Goal: Information Seeking & Learning: Learn about a topic

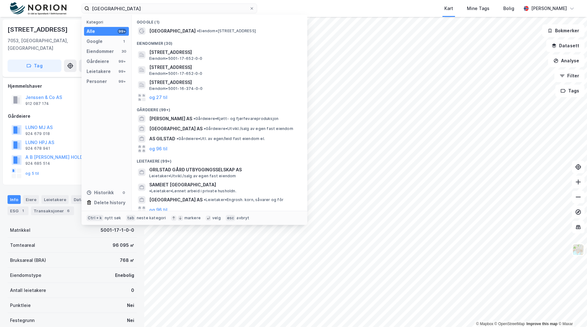
scroll to position [89, 0]
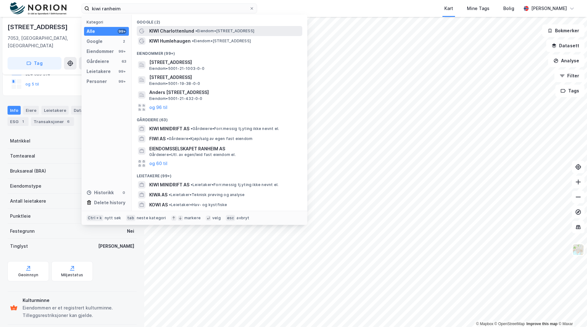
click at [195, 33] on span "•" at bounding box center [196, 31] width 2 height 5
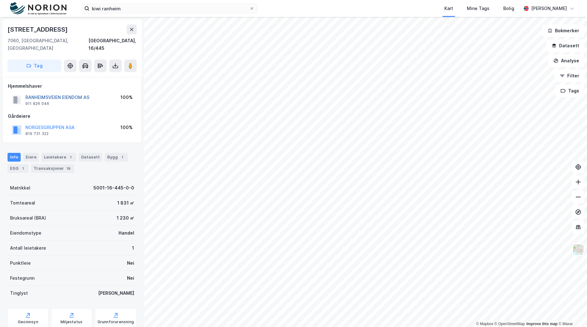
click at [0, 0] on button "RANHEIMSVEIEN EIENDOM AS" at bounding box center [0, 0] width 0 height 0
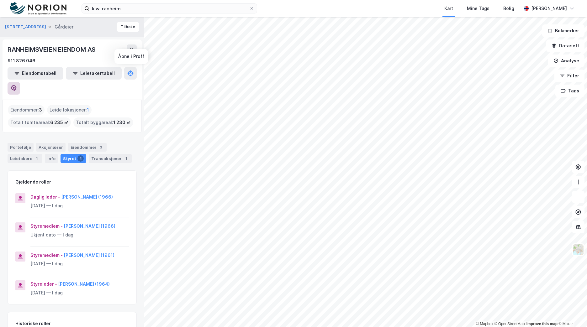
click at [17, 85] on icon at bounding box center [13, 88] width 5 height 6
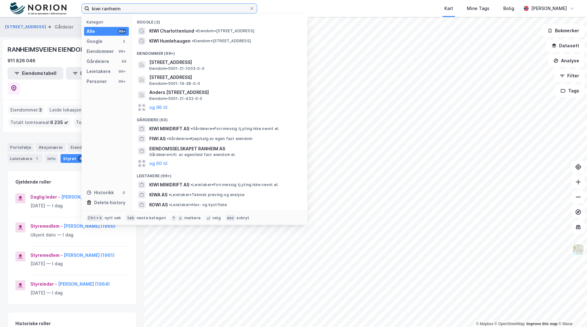
drag, startPoint x: 138, startPoint y: 4, endPoint x: 61, endPoint y: 1, distance: 76.2
click at [61, 1] on div "kiwi ranheim Kategori Alle 99+ Google 2 Eiendommer 99+ Gårdeiere 63 Leietakere …" at bounding box center [293, 8] width 587 height 17
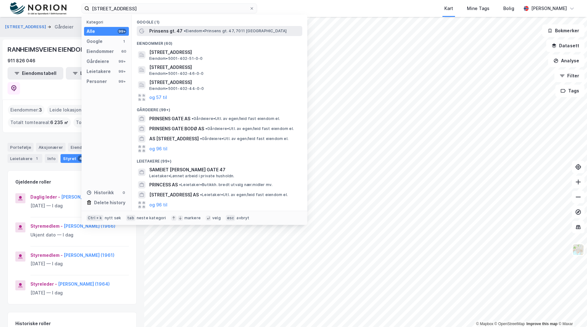
click at [207, 35] on div "Prinsens gt. 47 • Eiendom • Prinsens gt. 47, 7011 [GEOGRAPHIC_DATA]" at bounding box center [219, 31] width 165 height 10
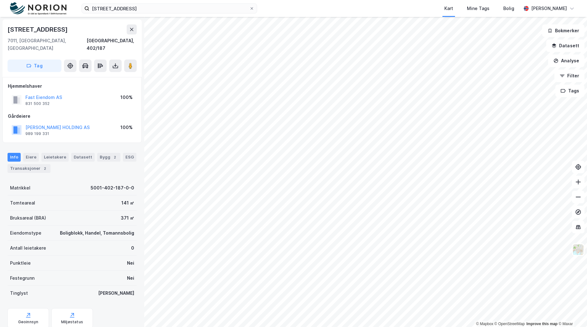
scroll to position [2, 0]
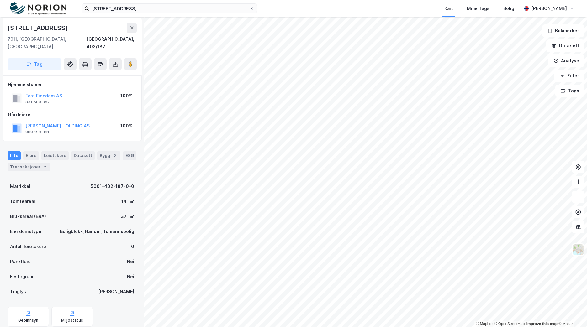
click at [62, 7] on img at bounding box center [38, 8] width 56 height 13
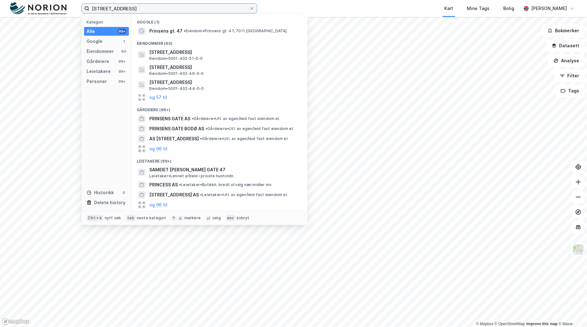
drag, startPoint x: 172, startPoint y: 13, endPoint x: 39, endPoint y: -4, distance: 134.6
click at [39, 0] on html "[STREET_ADDRESS] Kategori Alle 99+ Google 1 Eiendommer 60 Gårdeiere 99+ Leietak…" at bounding box center [293, 163] width 587 height 327
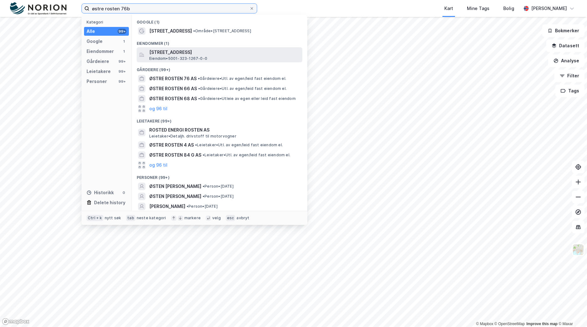
type input "østre rosten 76b"
click at [181, 60] on span "Eiendom • 5001-323-1267-0-0" at bounding box center [178, 58] width 58 height 5
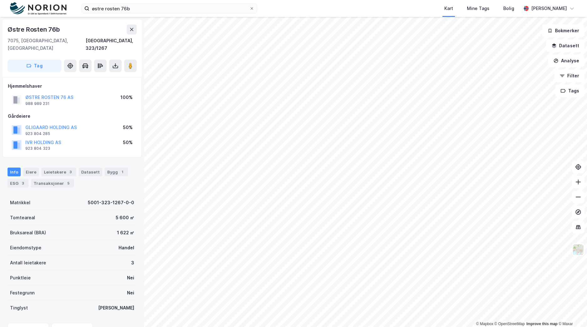
scroll to position [2, 0]
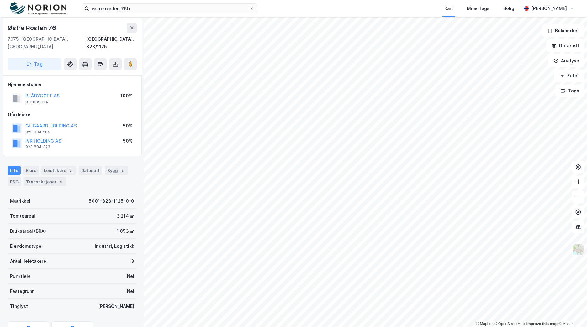
scroll to position [2, 0]
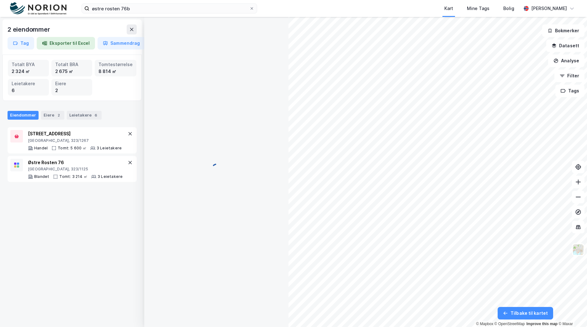
scroll to position [2, 0]
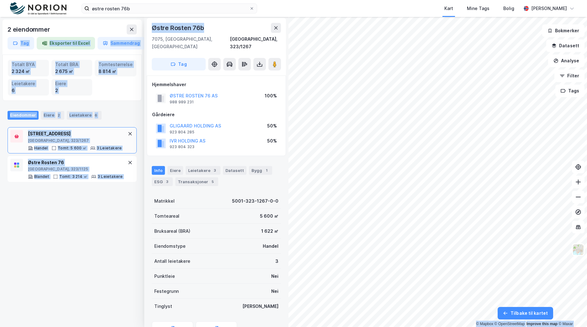
drag, startPoint x: 193, startPoint y: 28, endPoint x: 137, endPoint y: 26, distance: 56.5
click at [137, 26] on div "2 eiendommer Tag Eksporter til Excel Sammendrag Totalt BYA 2 324 ㎡ Totalt BRA 2…" at bounding box center [293, 172] width 587 height 310
click at [227, 24] on div "Østre Rosten 76b" at bounding box center [216, 28] width 129 height 10
click at [204, 27] on div "Østre Rosten 76b" at bounding box center [179, 28] width 54 height 10
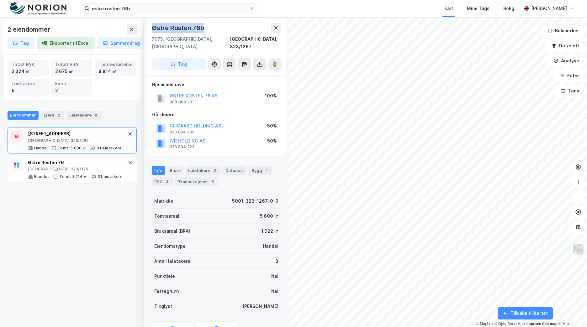
drag, startPoint x: 202, startPoint y: 28, endPoint x: 154, endPoint y: 26, distance: 48.6
click at [154, 26] on div "Østre Rosten 76b" at bounding box center [179, 28] width 54 height 10
copy div "Østre Rosten 76b"
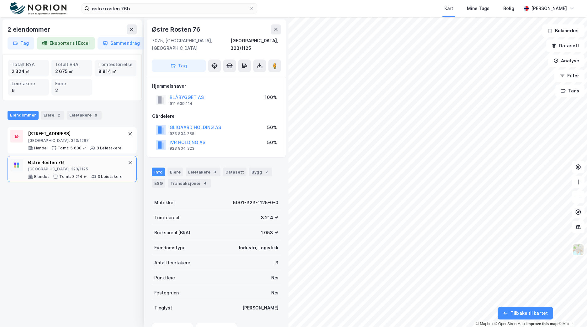
scroll to position [2, 0]
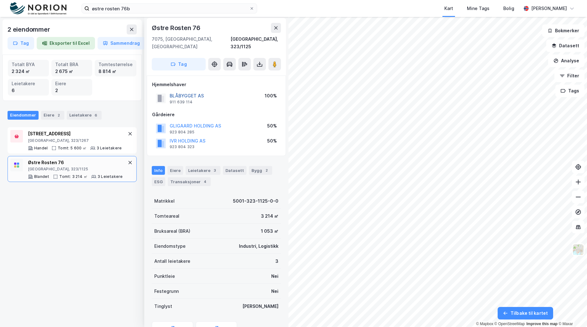
click at [0, 0] on button "BLÅBYGGET AS" at bounding box center [0, 0] width 0 height 0
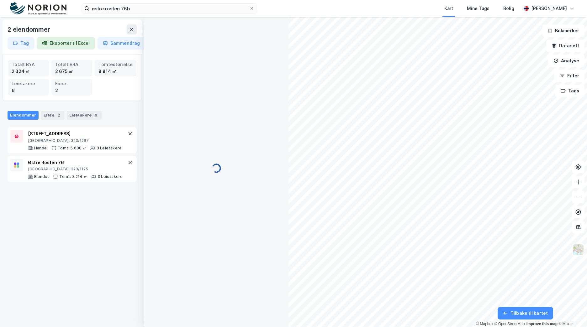
scroll to position [2, 0]
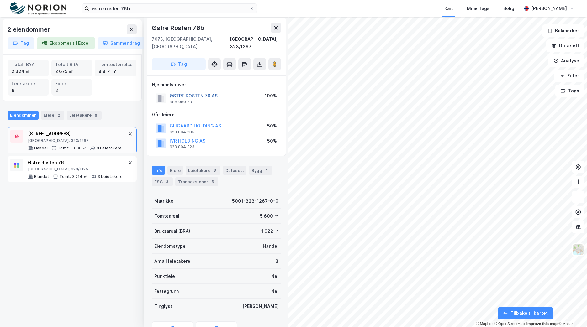
click at [0, 0] on button "ØSTRE ROSTEN 76 AS" at bounding box center [0, 0] width 0 height 0
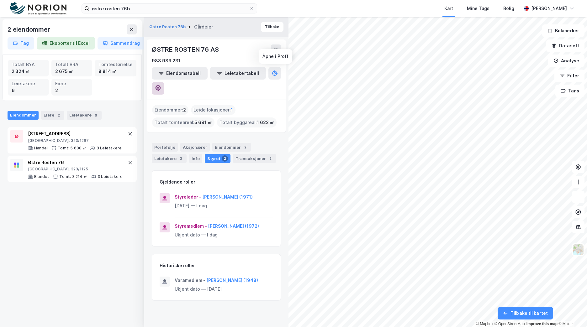
click at [161, 85] on icon at bounding box center [157, 88] width 5 height 6
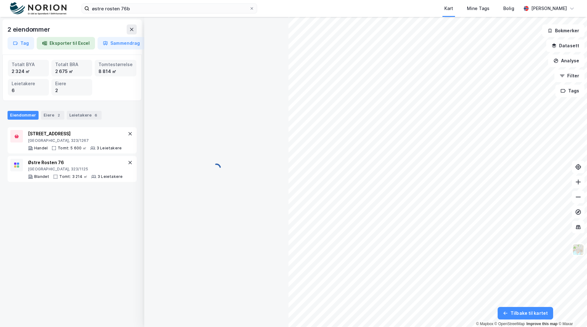
scroll to position [2, 0]
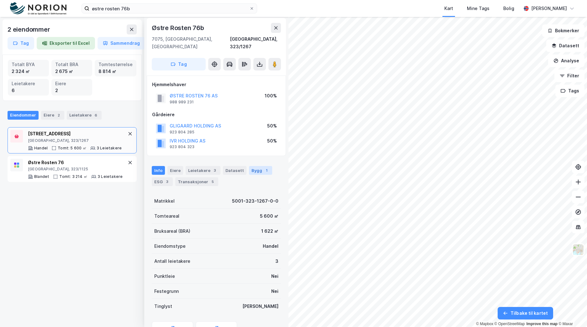
click at [263, 167] on div "1" at bounding box center [266, 170] width 6 height 6
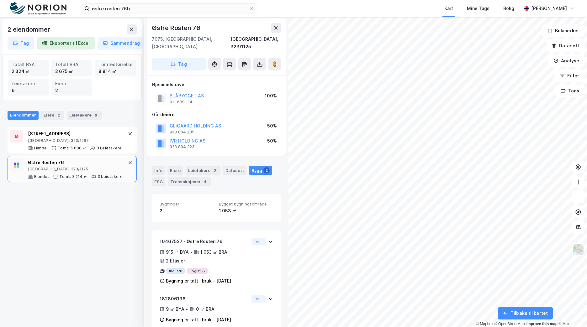
scroll to position [6, 0]
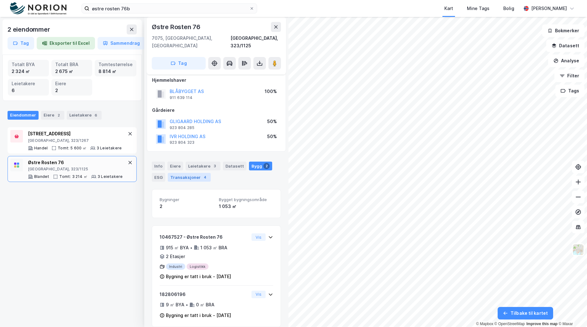
click at [192, 173] on div "Transaksjoner 4" at bounding box center [189, 177] width 43 height 9
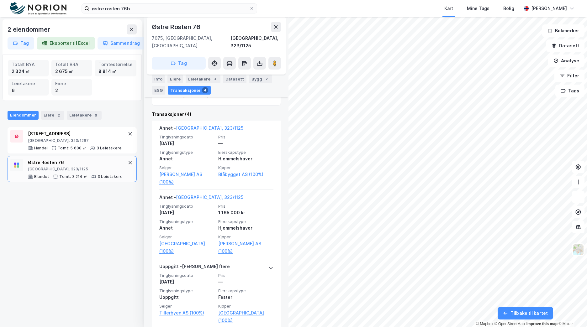
scroll to position [188, 0]
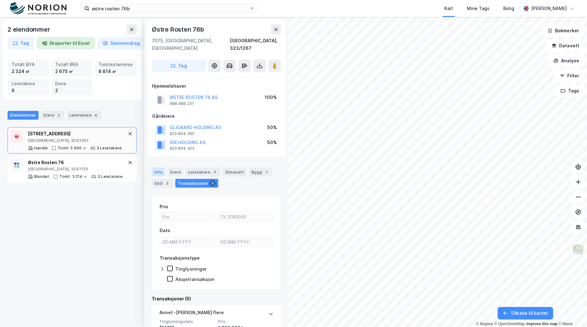
click at [161, 168] on div "Info" at bounding box center [158, 172] width 13 height 9
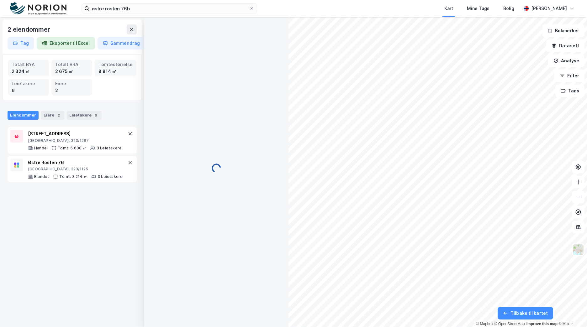
scroll to position [1, 0]
